Goal: Information Seeking & Learning: Stay updated

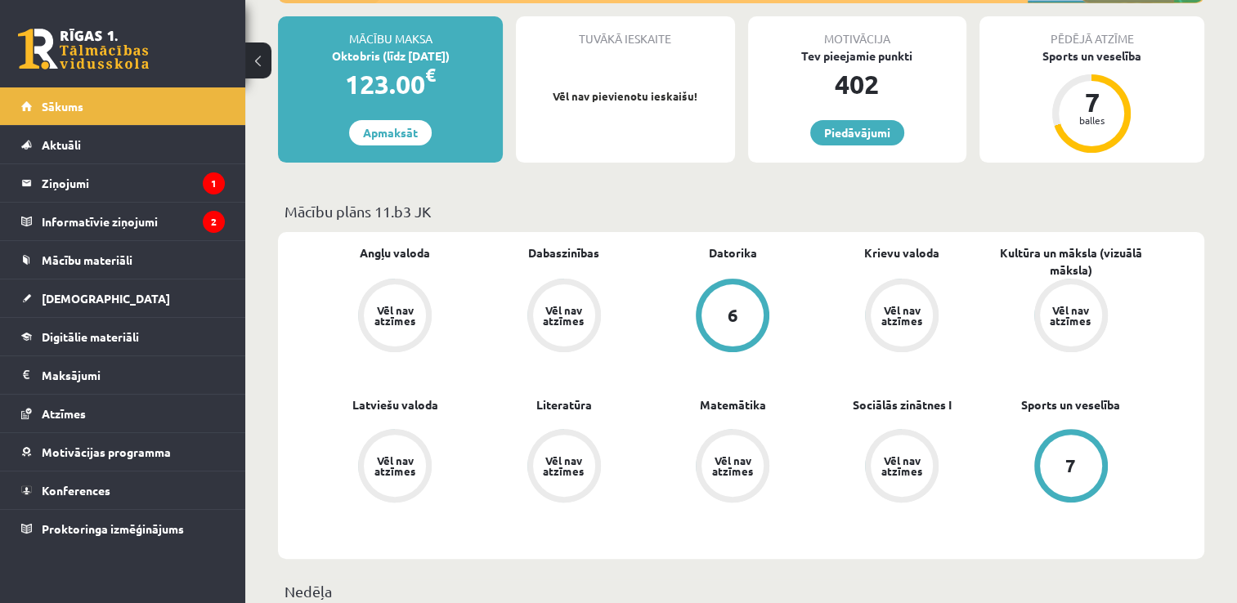
scroll to position [163, 0]
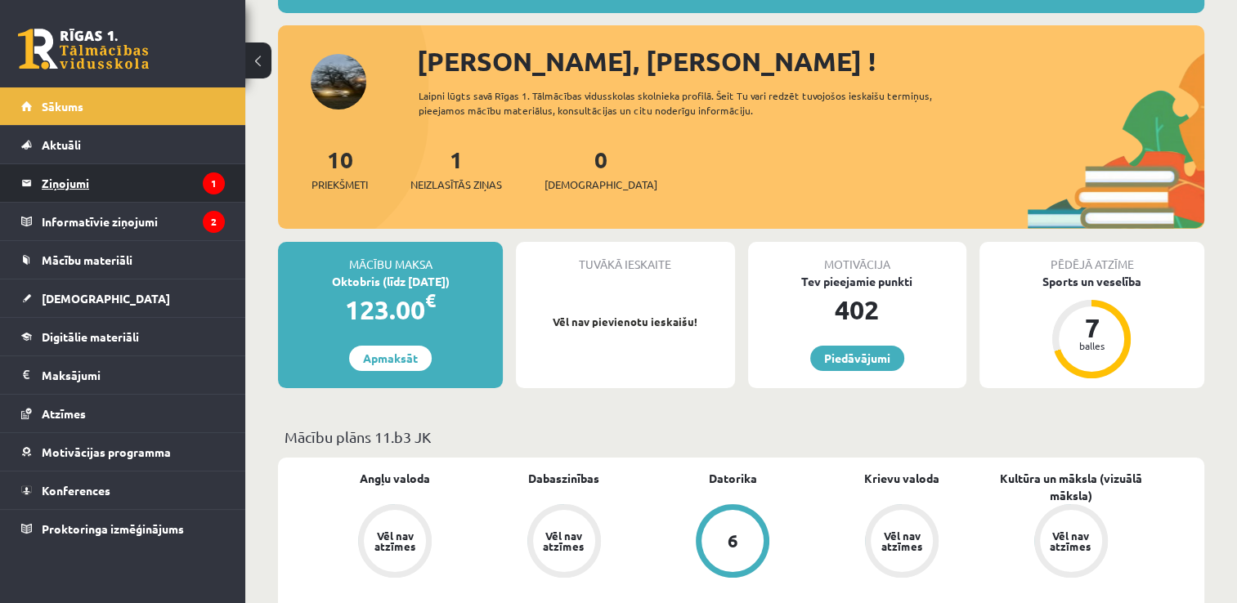
click at [72, 181] on legend "Ziņojumi 1" at bounding box center [133, 183] width 183 height 38
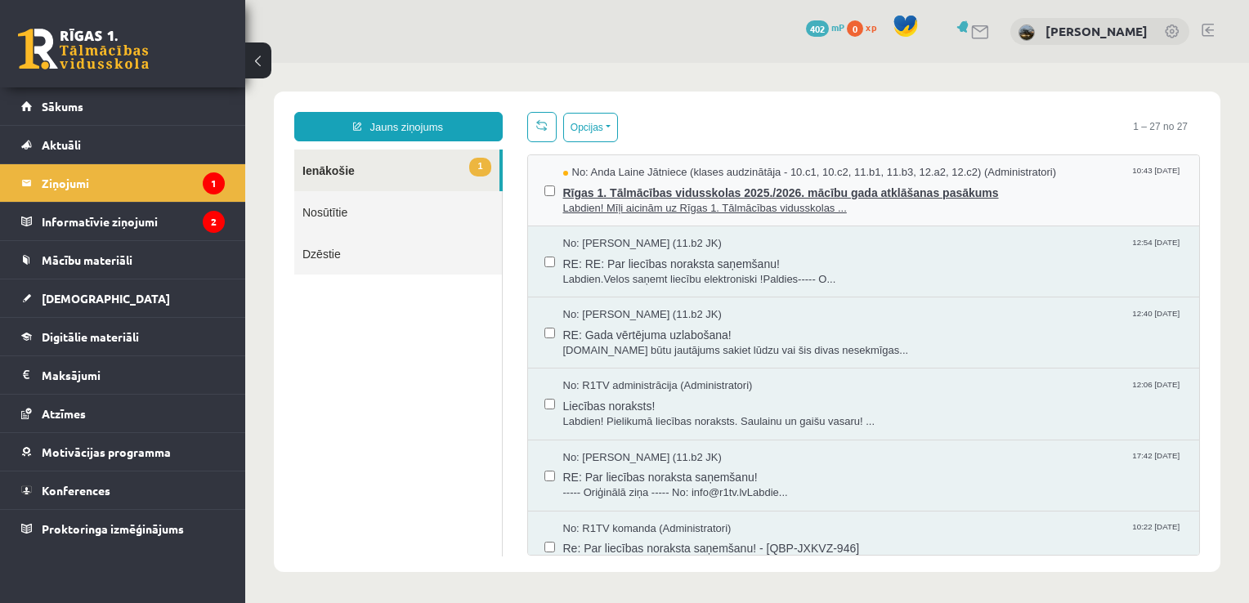
click at [603, 183] on span "Rīgas 1. Tālmācības vidusskolas 2025./2026. mācību gada atklāšanas pasākums" at bounding box center [873, 191] width 620 height 20
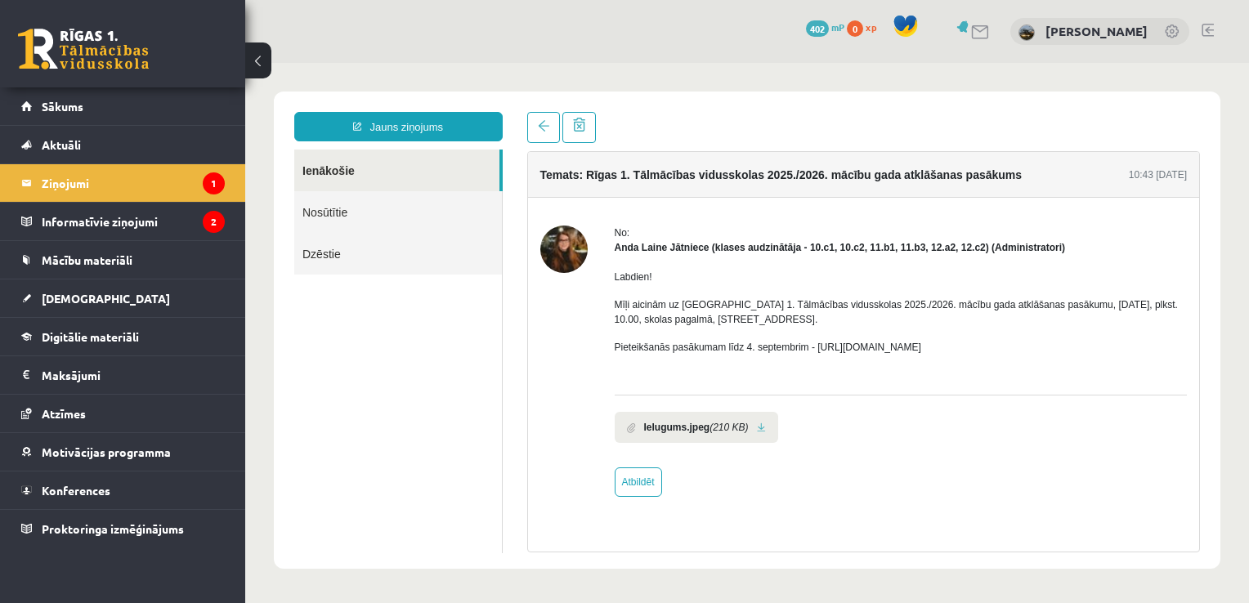
click at [562, 237] on img at bounding box center [563, 249] width 47 height 47
click at [1098, 30] on link "[PERSON_NAME]" at bounding box center [1096, 31] width 102 height 16
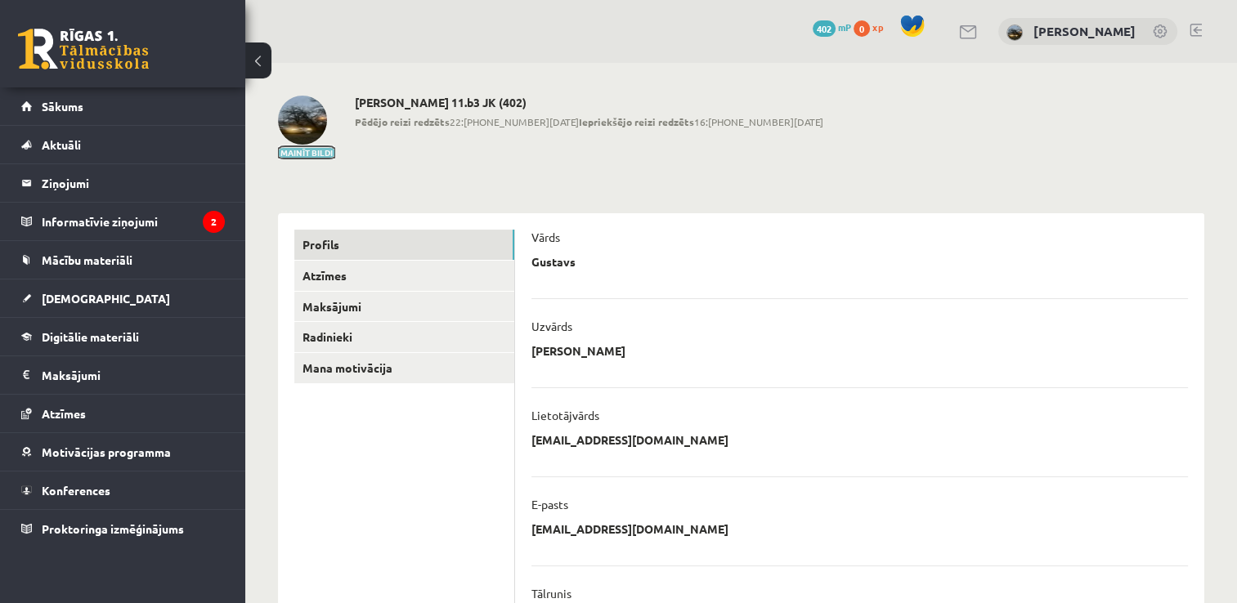
click at [294, 150] on button "Mainīt bildi" at bounding box center [306, 153] width 57 height 10
click at [311, 119] on img at bounding box center [302, 120] width 49 height 49
click at [296, 145] on div "Mainīt bildi" at bounding box center [306, 128] width 57 height 64
click at [301, 150] on button "Mainīt bildi" at bounding box center [306, 153] width 57 height 10
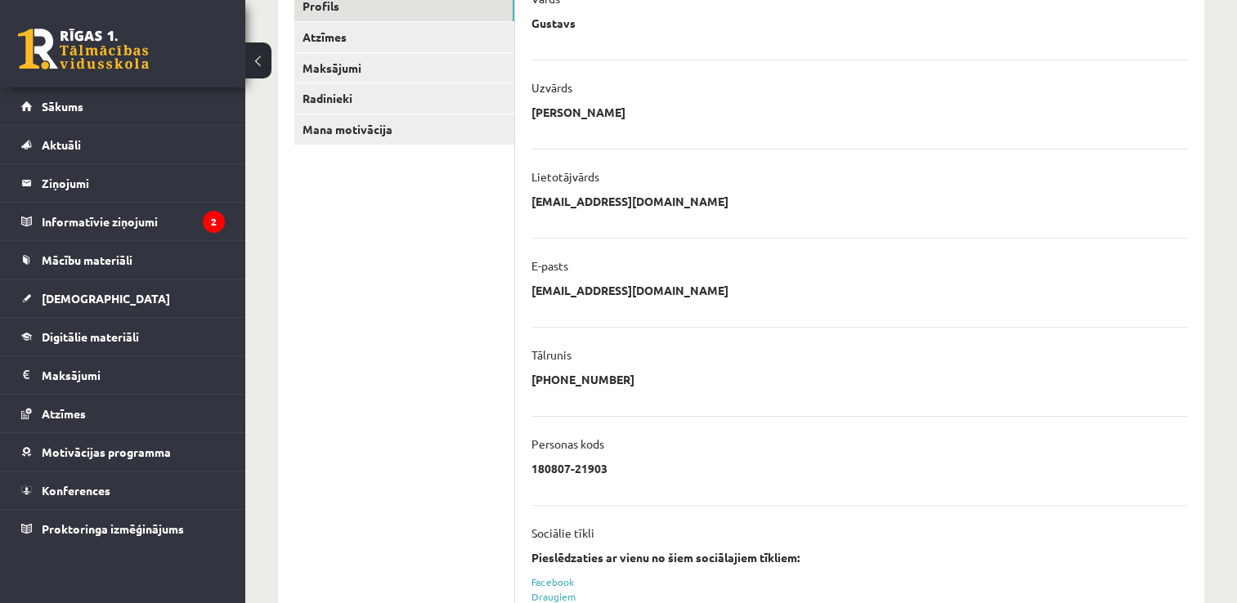
scroll to position [245, 0]
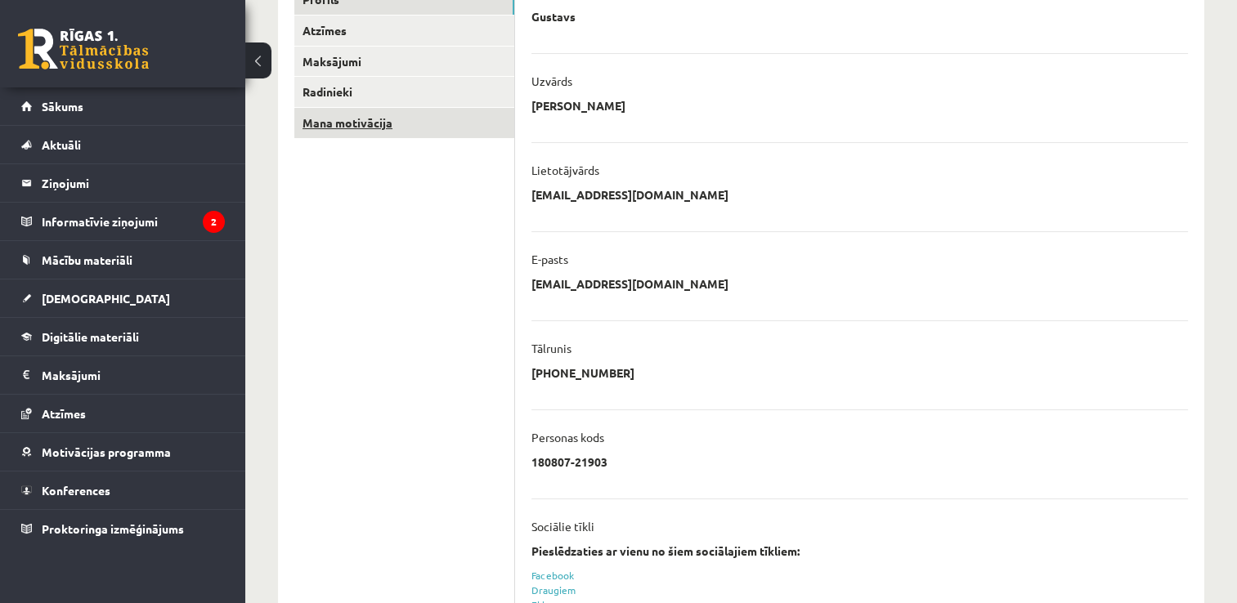
click at [413, 137] on link "Mana motivācija" at bounding box center [404, 123] width 220 height 30
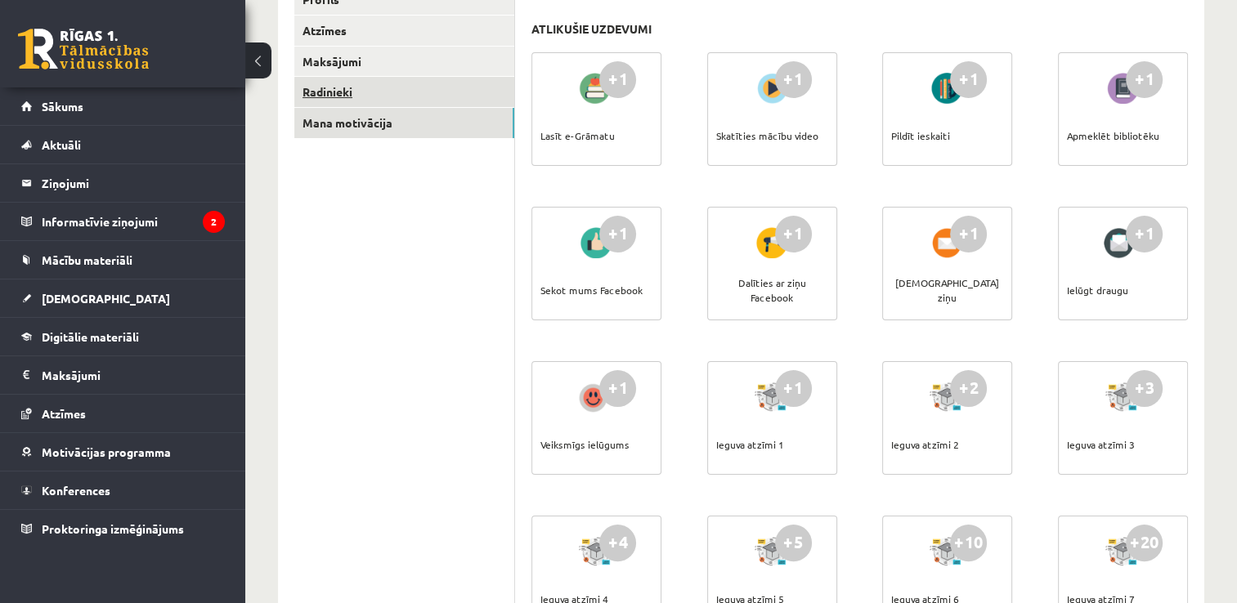
click at [351, 92] on link "Radinieki" at bounding box center [404, 92] width 220 height 30
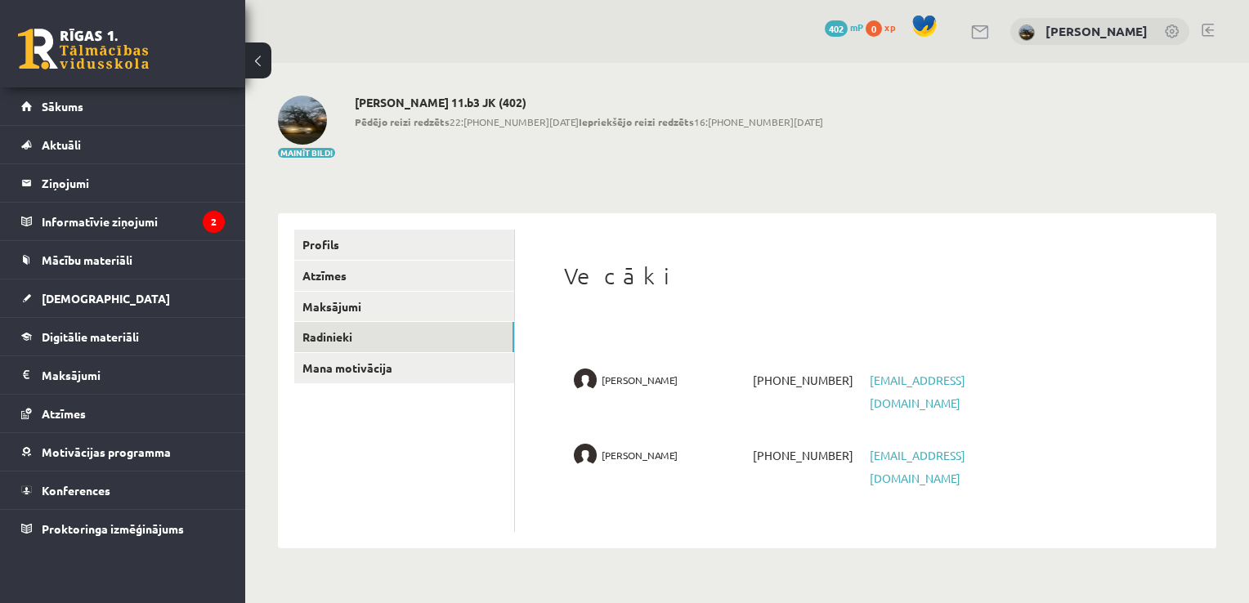
click at [353, 70] on div "**********" at bounding box center [747, 322] width 1004 height 518
click at [343, 302] on link "Maksājumi" at bounding box center [404, 307] width 220 height 30
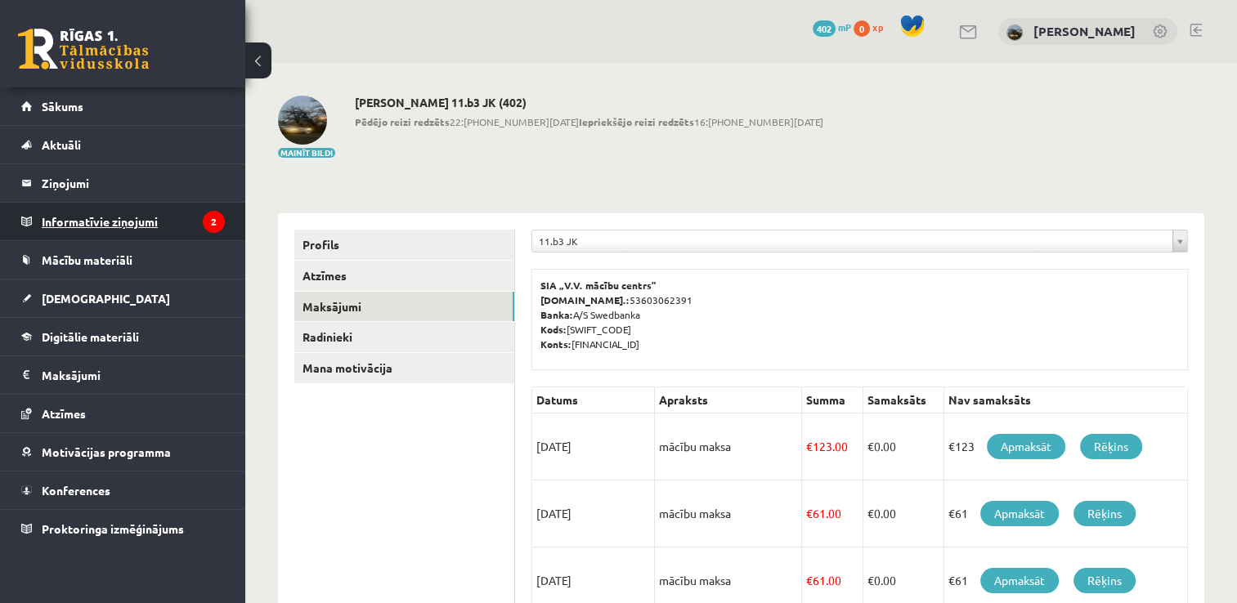
click at [74, 203] on legend "Informatīvie ziņojumi 2" at bounding box center [133, 222] width 183 height 38
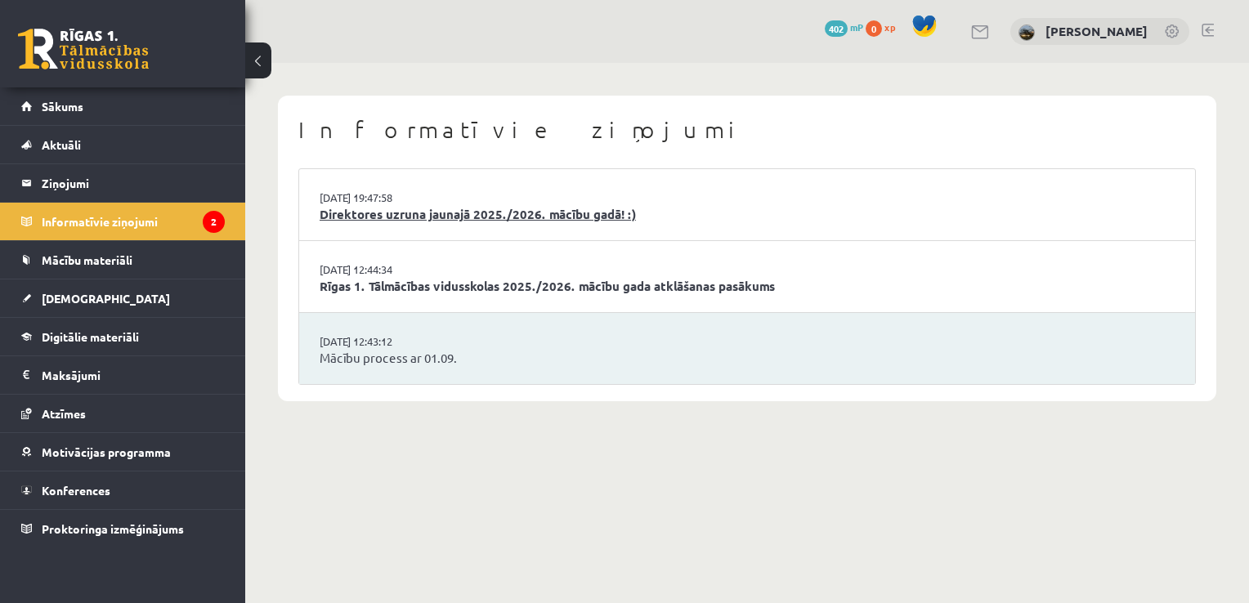
click at [435, 220] on link "Direktores uzruna jaunajā 2025./2026. mācību gadā! :)" at bounding box center [747, 214] width 855 height 19
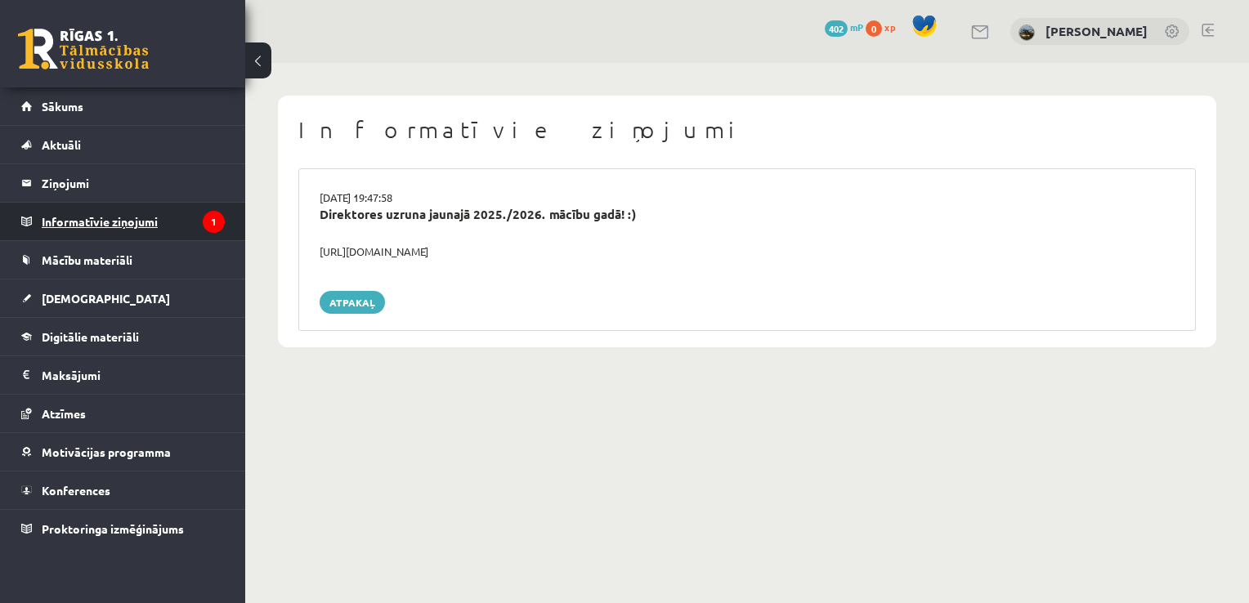
click at [189, 221] on legend "Informatīvie ziņojumi 1" at bounding box center [133, 222] width 183 height 38
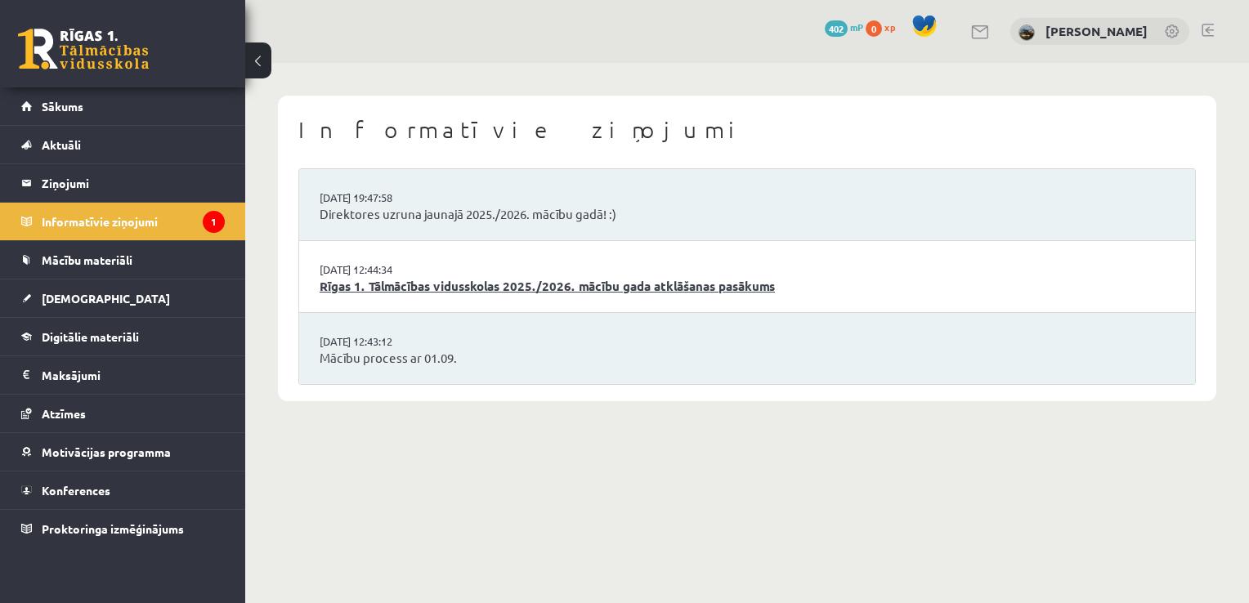
click at [413, 277] on link "Rīgas 1. Tālmācības vidusskolas 2025./2026. mācību gada atklāšanas pasākums" at bounding box center [747, 286] width 855 height 19
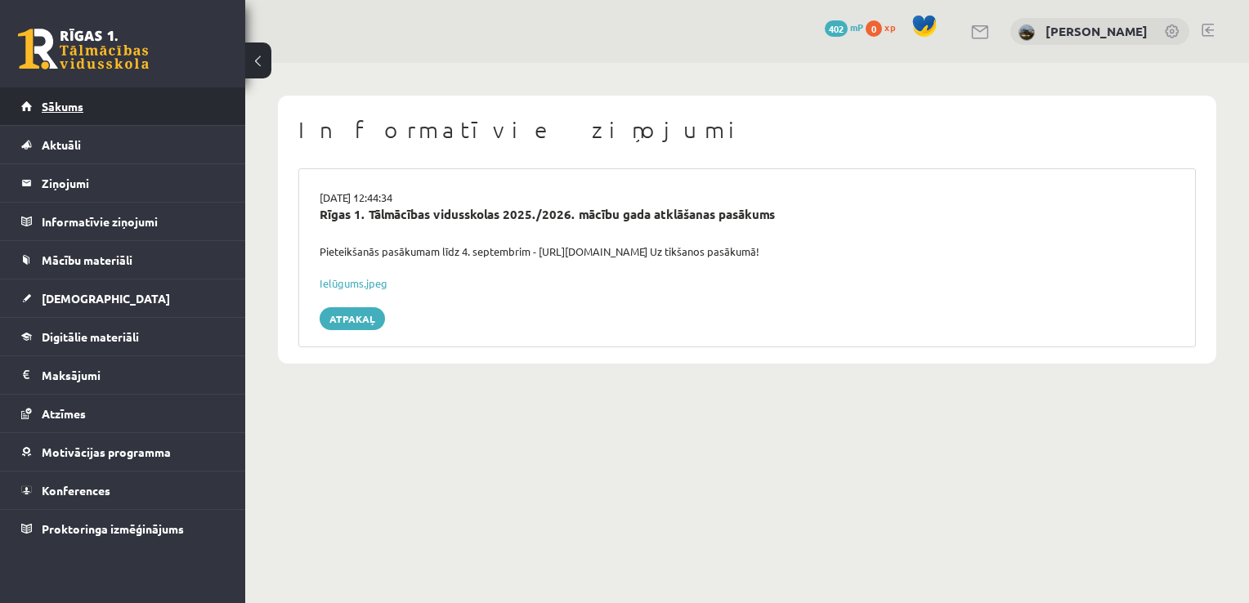
click at [70, 115] on link "Sākums" at bounding box center [123, 106] width 204 height 38
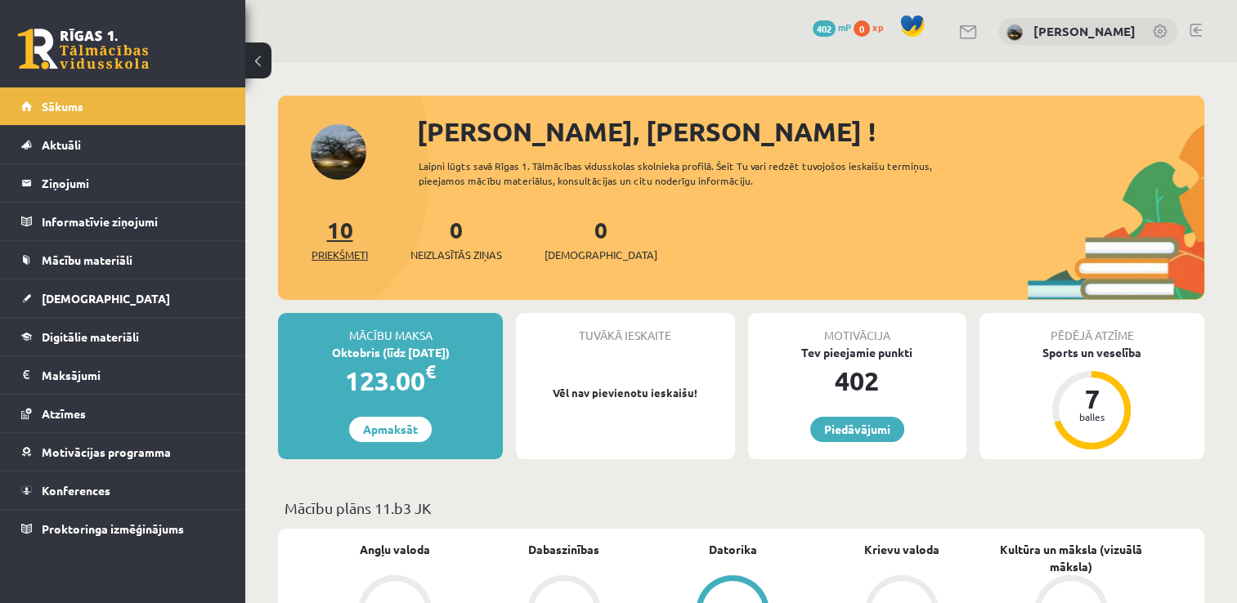
click at [350, 236] on link "10 Priekšmeti" at bounding box center [339, 239] width 56 height 48
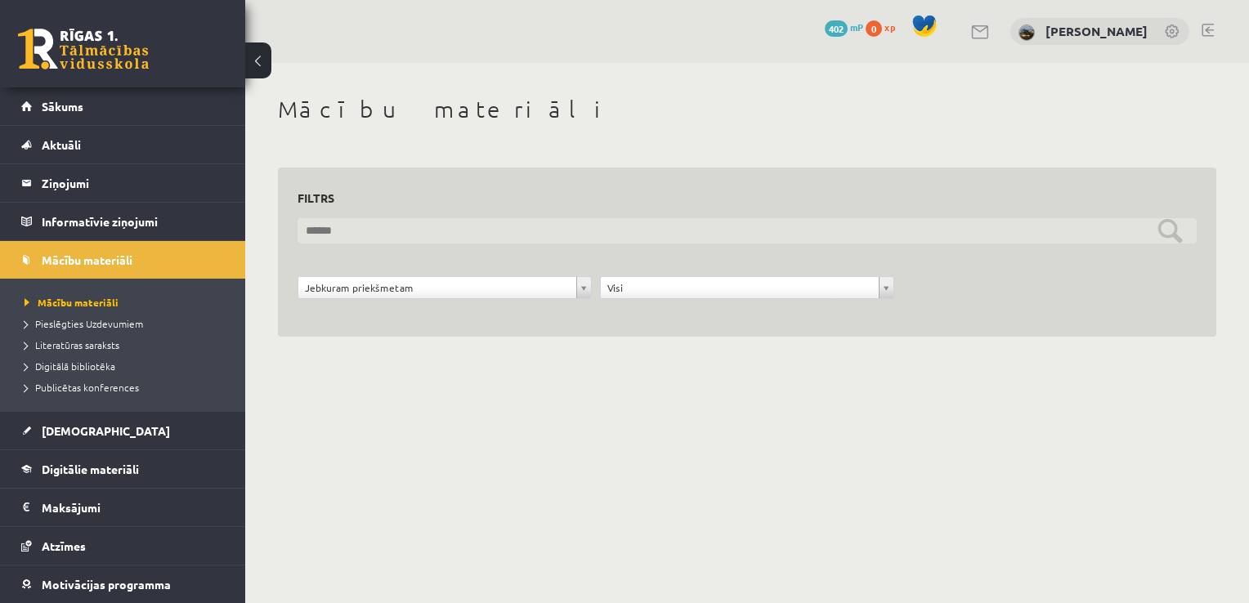
click at [337, 227] on input "text" at bounding box center [747, 230] width 899 height 25
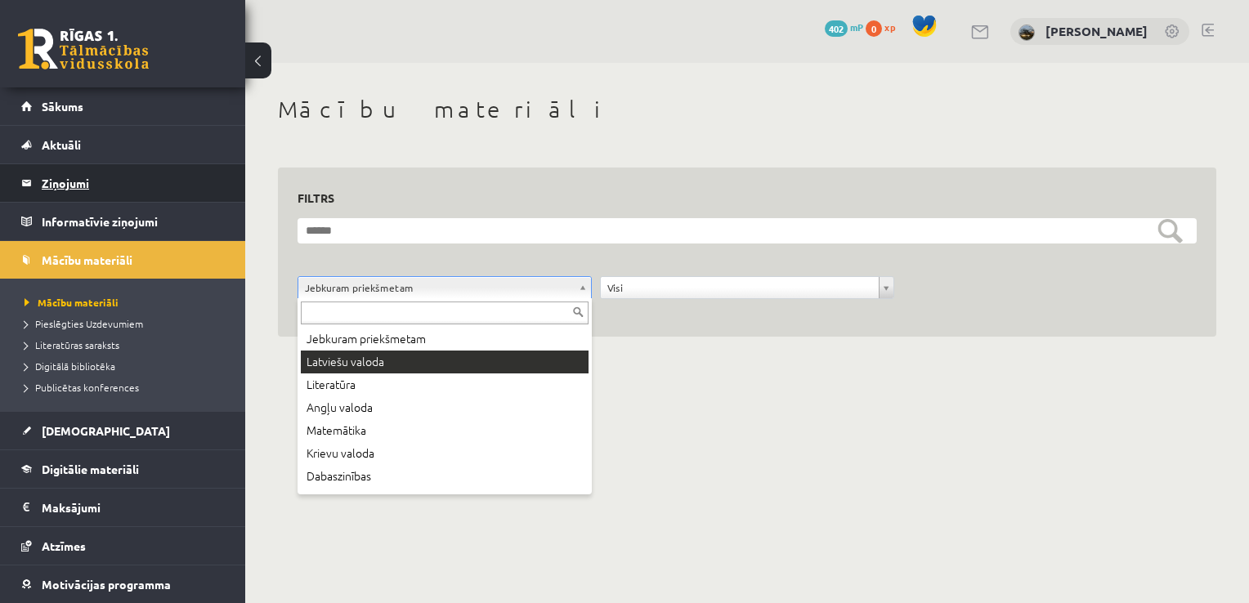
drag, startPoint x: 308, startPoint y: 142, endPoint x: 164, endPoint y: 177, distance: 147.9
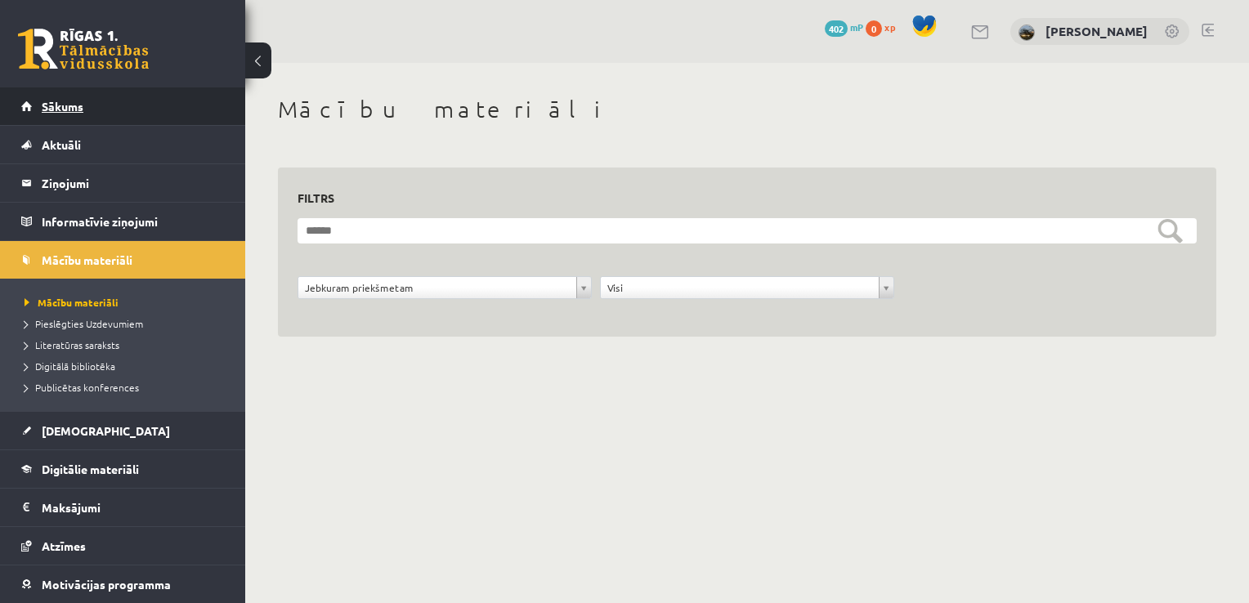
click at [77, 105] on span "Sākums" at bounding box center [63, 106] width 42 height 15
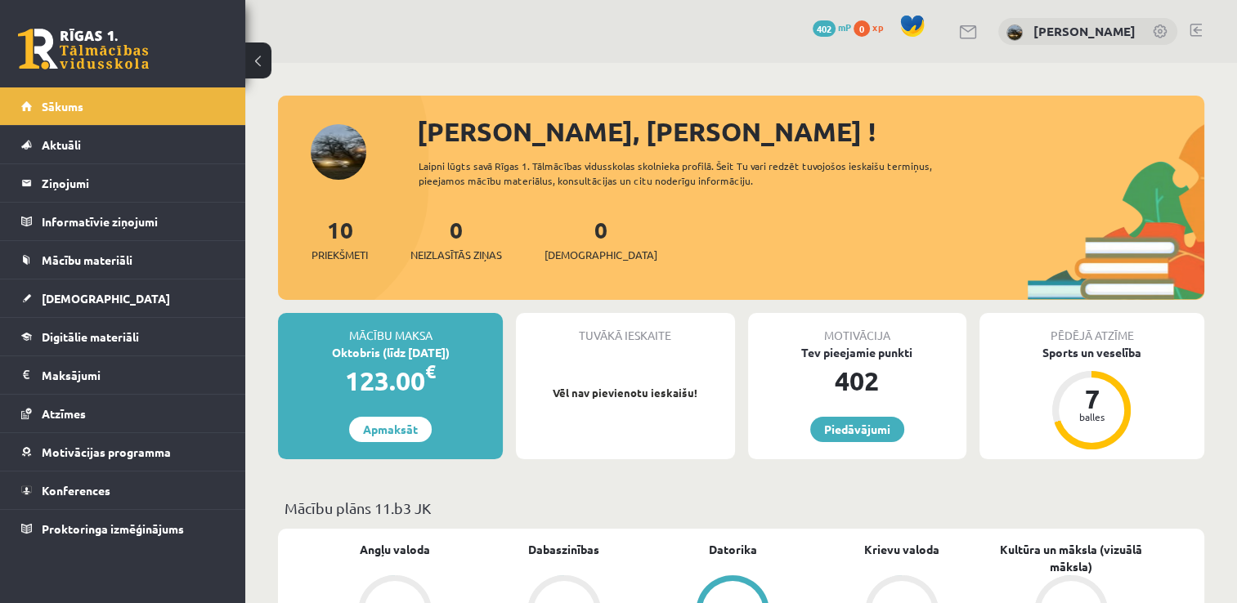
drag, startPoint x: 530, startPoint y: 440, endPoint x: 638, endPoint y: 499, distance: 122.9
click at [536, 440] on div "Tuvākā ieskaite Vēl nav pievienotu ieskaišu!" at bounding box center [625, 386] width 218 height 146
drag, startPoint x: 1118, startPoint y: 70, endPoint x: 1103, endPoint y: 76, distance: 16.5
